Goal: Task Accomplishment & Management: Use online tool/utility

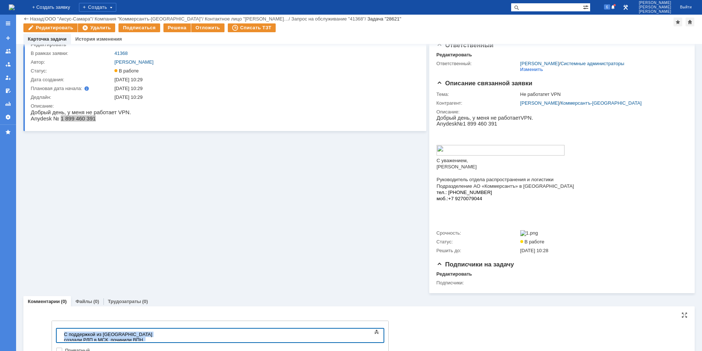
copy div "С поддержкой из [GEOGRAPHIC_DATA] создали РДП в МСК, починили ВПН, скопиовали б…"
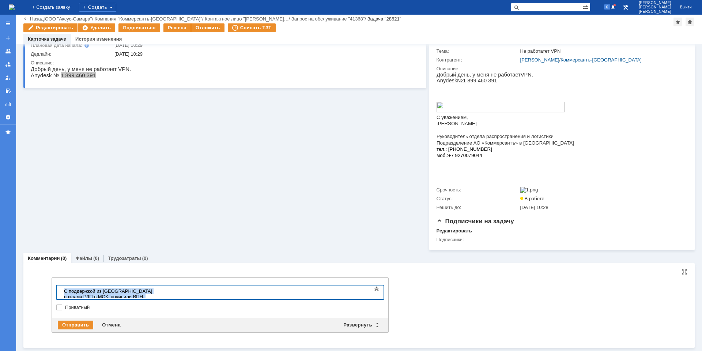
scroll to position [66, 0]
click at [168, 291] on div "С поддержкой из [GEOGRAPHIC_DATA] создали РДП в МСК, починили ВПН, скопиовали б…" at bounding box center [116, 295] width 104 height 16
click at [67, 327] on div "Отправить" at bounding box center [75, 323] width 35 height 9
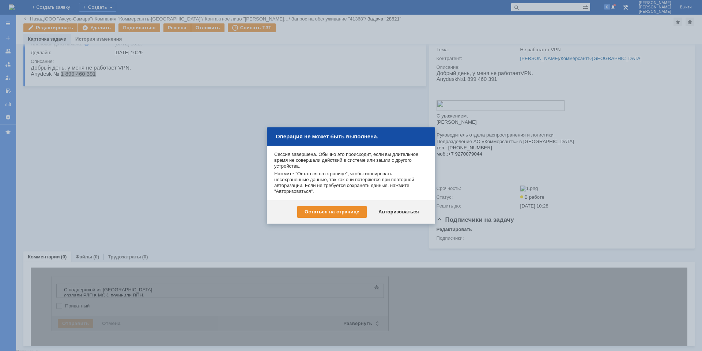
click at [396, 210] on div "Авторизоваться" at bounding box center [398, 212] width 55 height 12
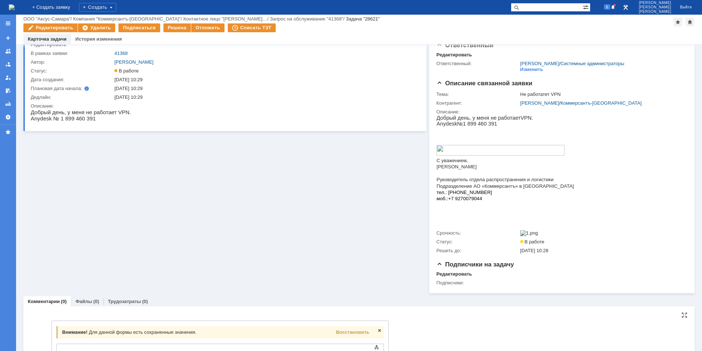
scroll to position [26, 0]
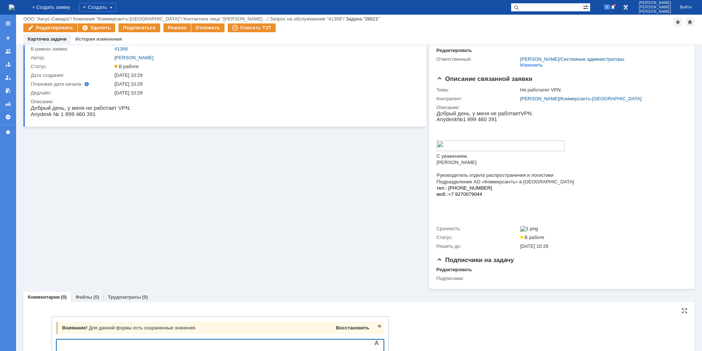
click at [345, 328] on span "Восстановить" at bounding box center [352, 327] width 33 height 5
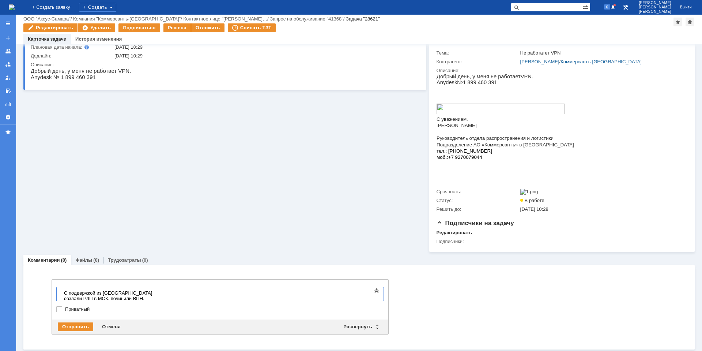
scroll to position [66, 0]
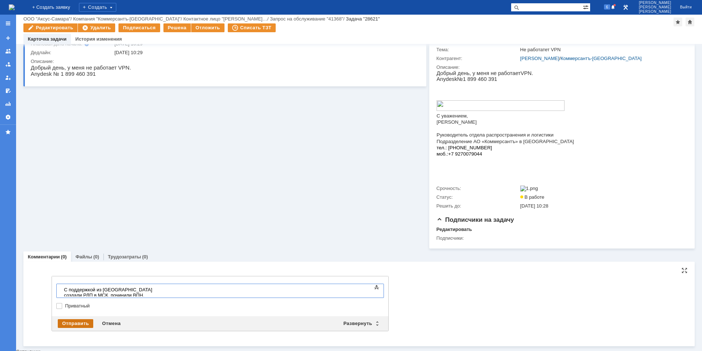
click at [75, 328] on div "Отправить" at bounding box center [75, 323] width 35 height 9
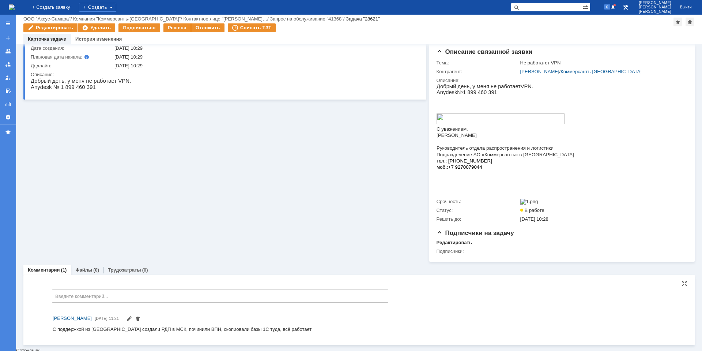
scroll to position [0, 0]
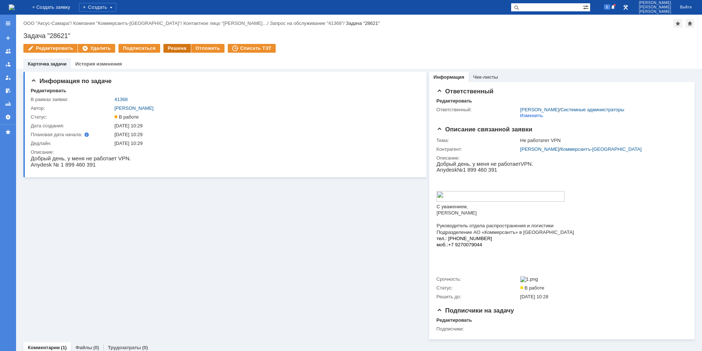
click at [177, 48] on div "Решена" at bounding box center [176, 48] width 27 height 9
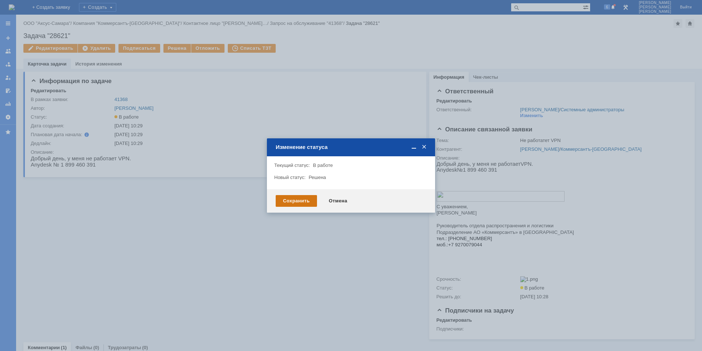
click at [286, 200] on div "Сохранить" at bounding box center [296, 201] width 41 height 12
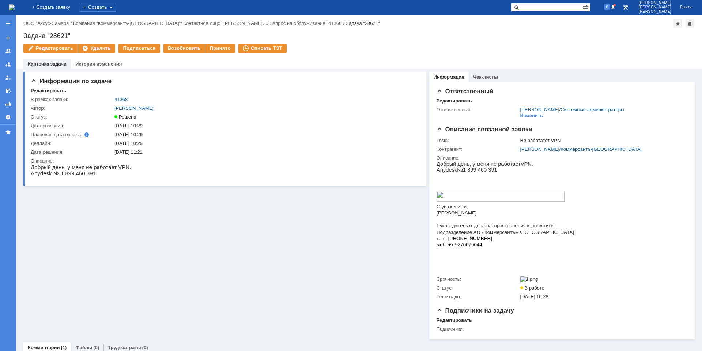
click at [15, 10] on img at bounding box center [12, 7] width 6 height 6
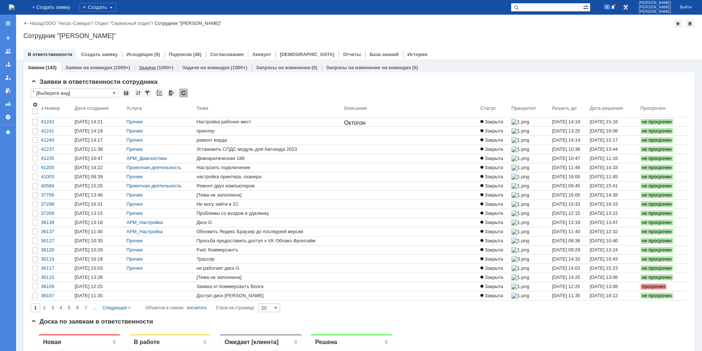
click at [157, 69] on div "(1000+)" at bounding box center [165, 67] width 16 height 5
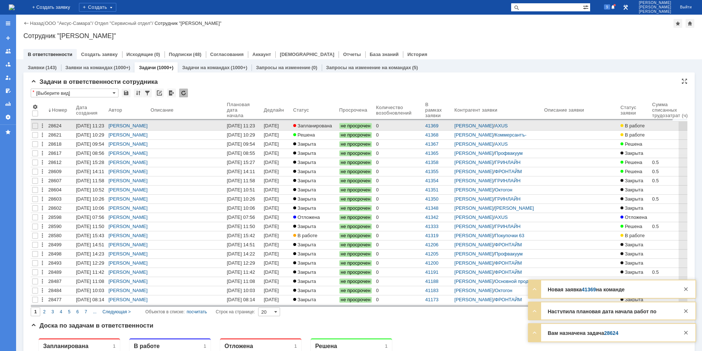
click at [327, 124] on span "Запланирована" at bounding box center [312, 125] width 39 height 5
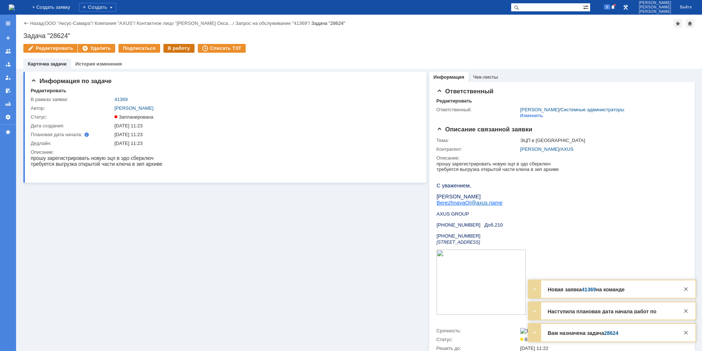
click at [179, 50] on div "В работу" at bounding box center [178, 48] width 31 height 9
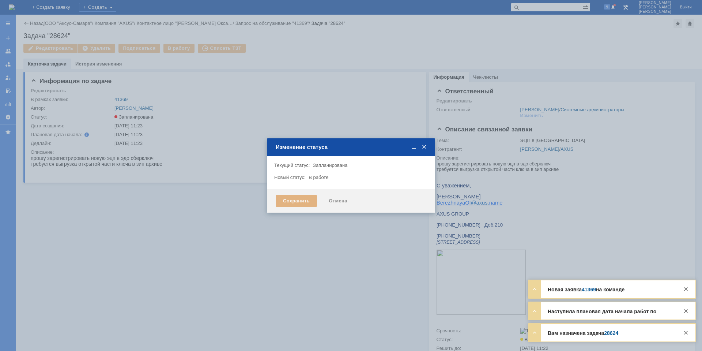
click at [293, 203] on div "Сохранить" at bounding box center [296, 201] width 41 height 12
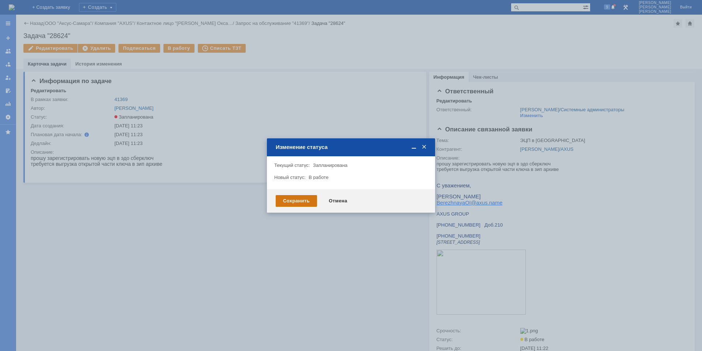
click at [291, 202] on div "Сохранить" at bounding box center [296, 201] width 41 height 12
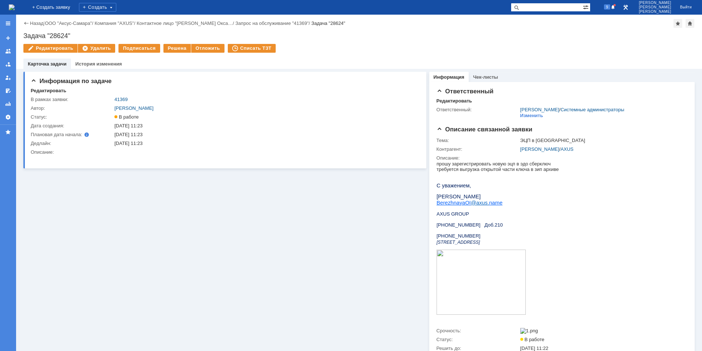
click at [15, 10] on img at bounding box center [12, 7] width 6 height 6
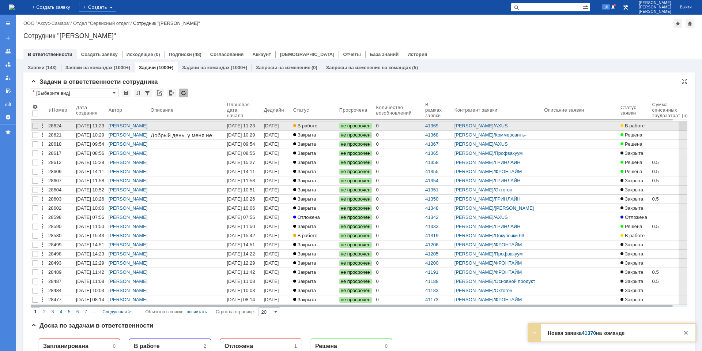
click at [296, 126] on div at bounding box center [294, 125] width 3 height 3
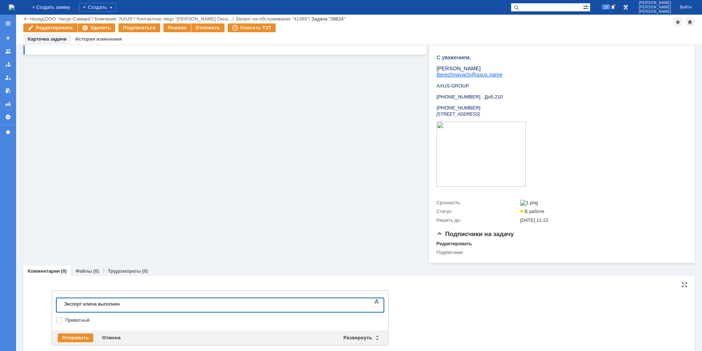
scroll to position [117, 0]
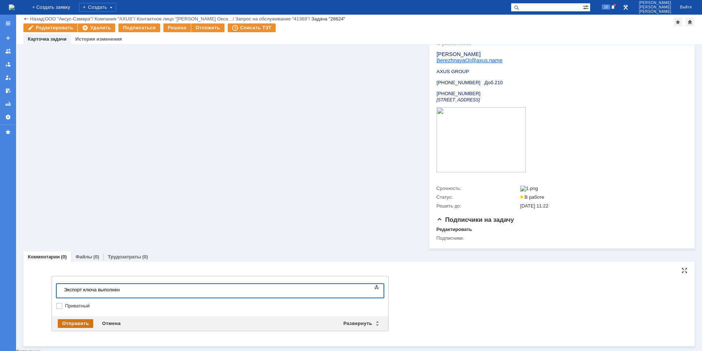
click at [81, 322] on div "Отправить" at bounding box center [75, 323] width 35 height 9
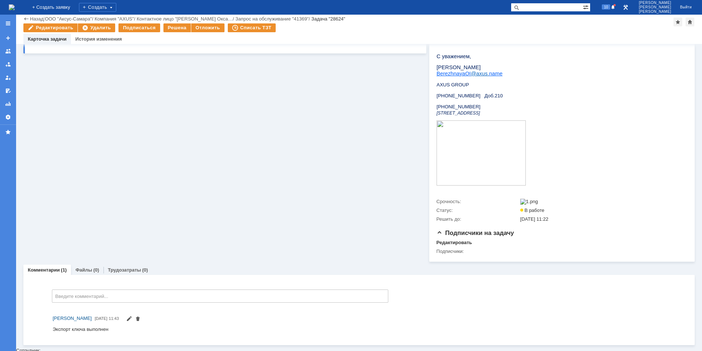
scroll to position [0, 0]
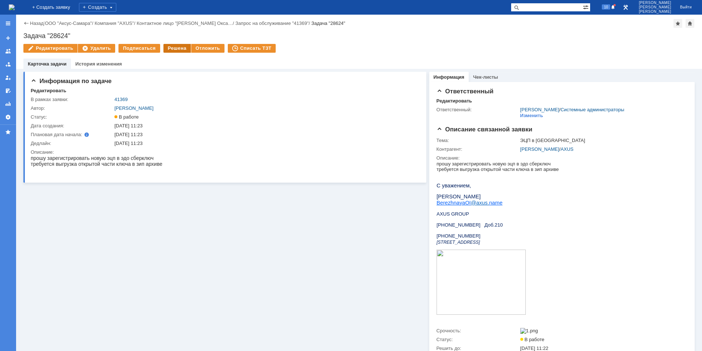
click at [175, 52] on div "Решена" at bounding box center [176, 48] width 27 height 9
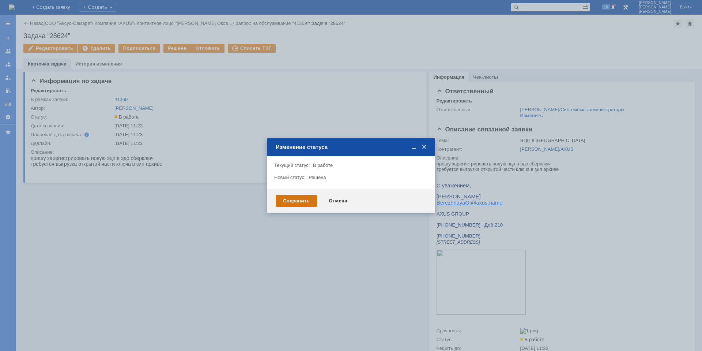
click at [285, 196] on div "Сохранить" at bounding box center [296, 201] width 41 height 12
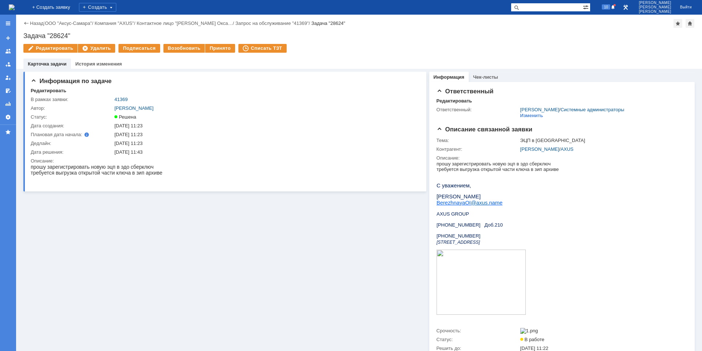
click at [15, 9] on img at bounding box center [12, 7] width 6 height 6
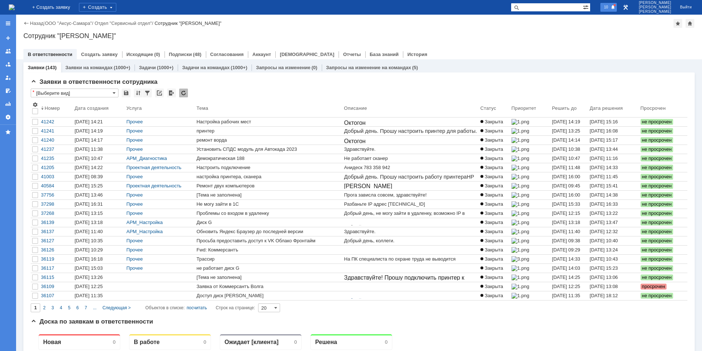
click at [610, 8] on span "10" at bounding box center [606, 6] width 8 height 5
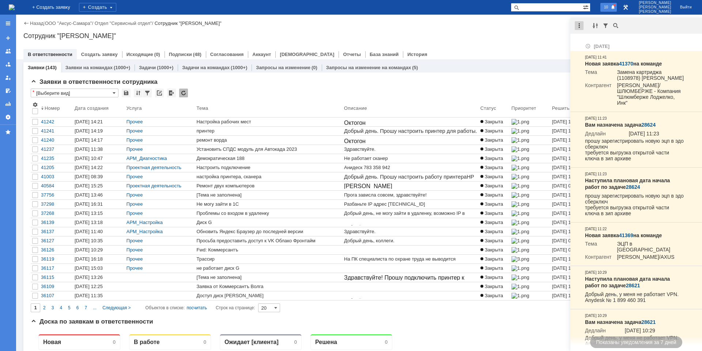
click at [582, 27] on div at bounding box center [579, 25] width 9 height 9
click at [597, 44] on div "Отметить уведомления прочитанными" at bounding box center [629, 44] width 98 height 5
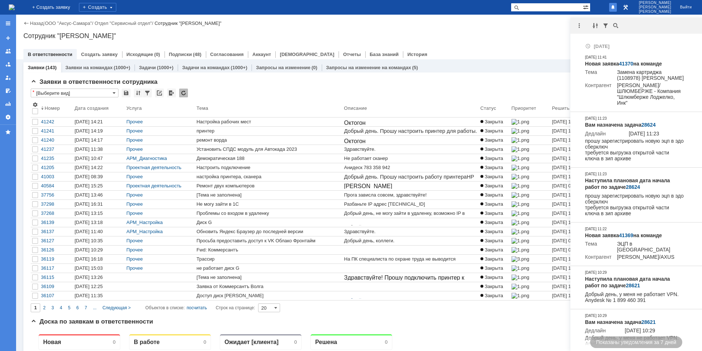
click at [530, 33] on div "Сотрудник "[PERSON_NAME]"" at bounding box center [358, 35] width 671 height 7
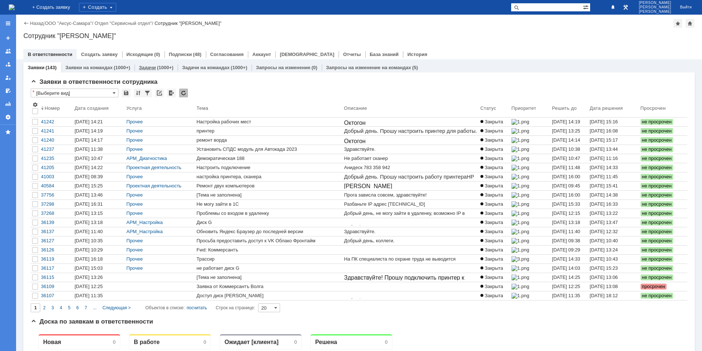
click at [157, 68] on div "(1000+)" at bounding box center [165, 67] width 16 height 5
